Goal: Navigation & Orientation: Understand site structure

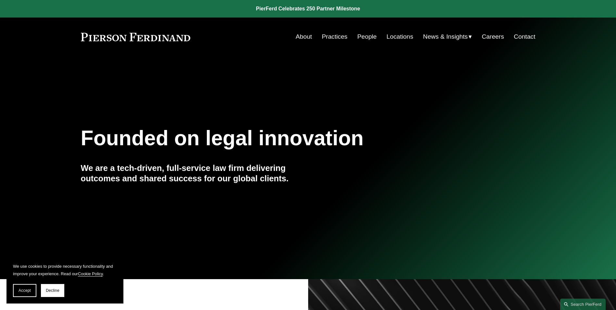
click at [300, 39] on link "About" at bounding box center [304, 37] width 16 height 12
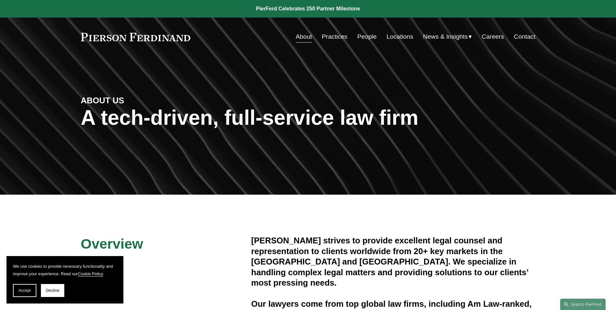
click at [362, 36] on link "People" at bounding box center [366, 37] width 19 height 12
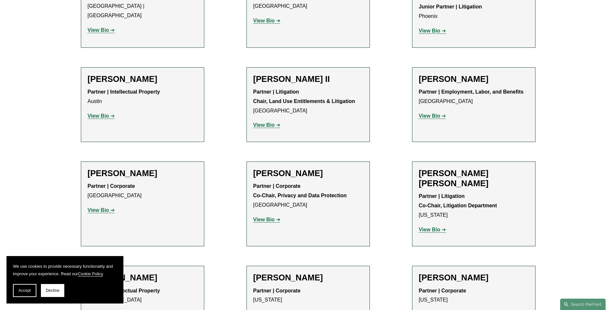
scroll to position [682, 0]
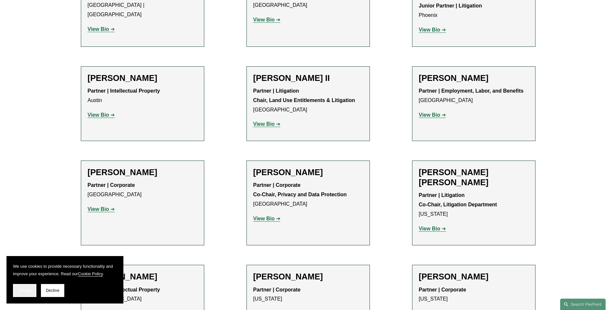
click at [21, 289] on span "Accept" at bounding box center [25, 290] width 12 height 5
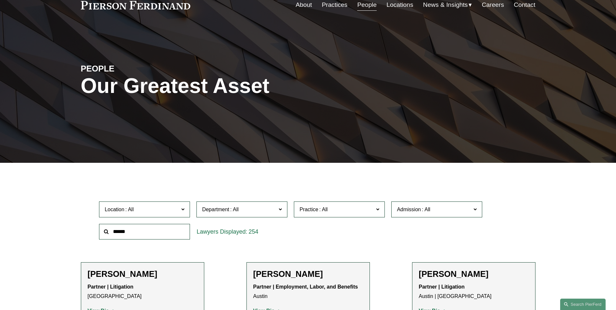
scroll to position [0, 0]
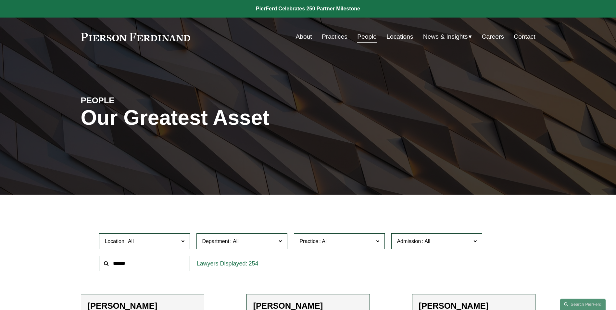
drag, startPoint x: 191, startPoint y: 37, endPoint x: 111, endPoint y: 39, distance: 80.6
click at [134, 37] on div "About Practices People Locations News & Insights News" at bounding box center [308, 37] width 455 height 12
click at [114, 38] on link at bounding box center [136, 37] width 110 height 8
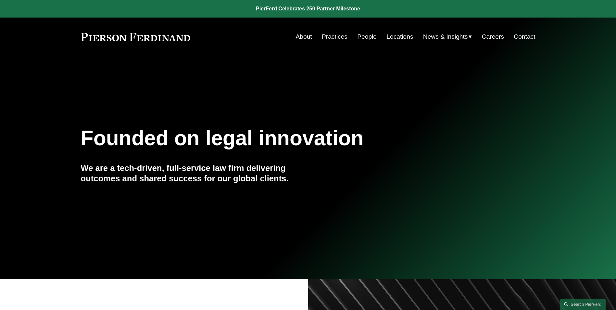
drag, startPoint x: 193, startPoint y: 35, endPoint x: 172, endPoint y: 35, distance: 21.1
click at [172, 35] on div "About Practices People Locations News & Insights News" at bounding box center [308, 37] width 455 height 12
